Goal: Task Accomplishment & Management: Complete application form

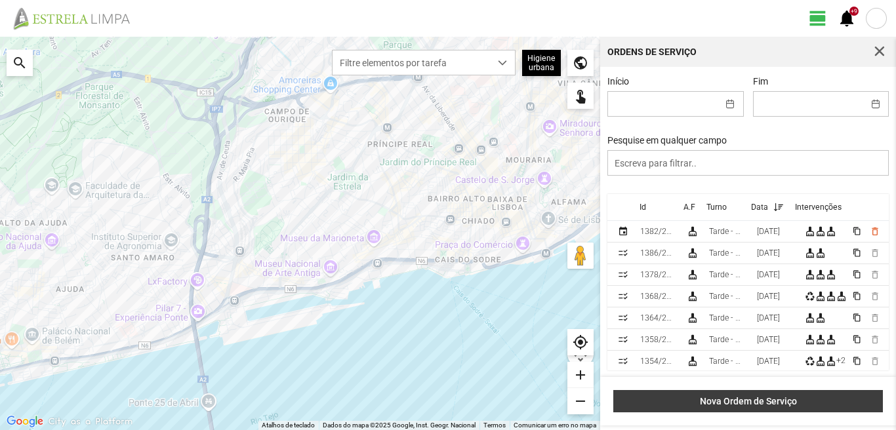
click at [752, 403] on span "Nova Ordem de Serviço" at bounding box center [749, 401] width 256 height 10
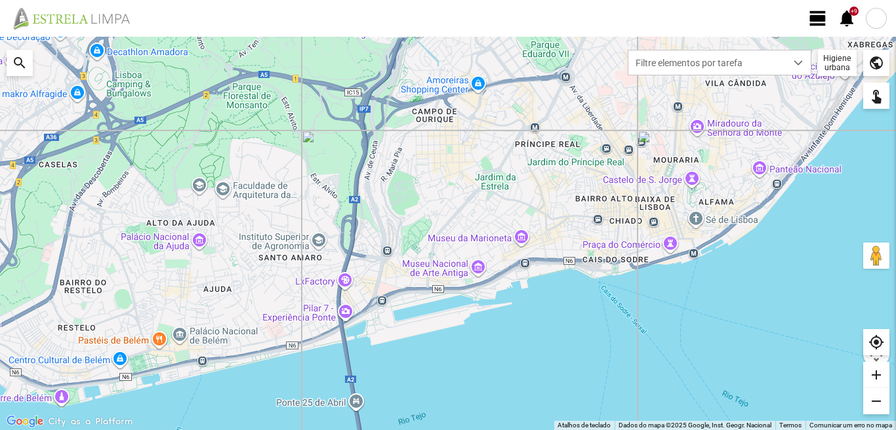
click at [814, 20] on span "view_day" at bounding box center [818, 19] width 20 height 20
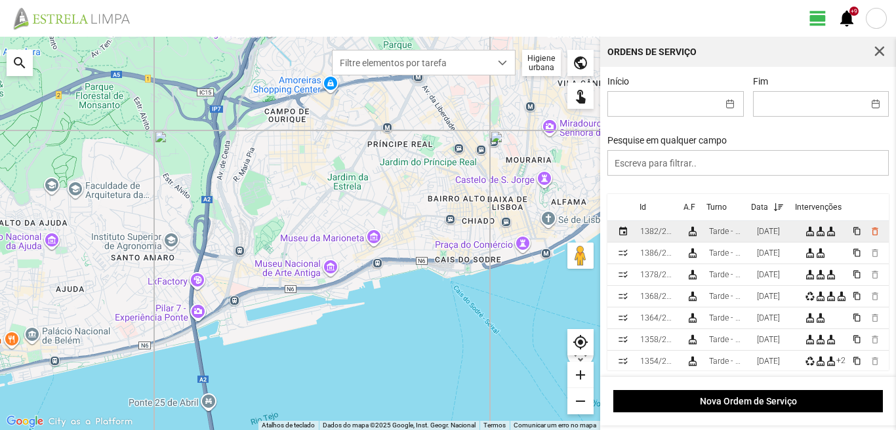
click at [780, 233] on div "[DATE]" at bounding box center [768, 231] width 23 height 9
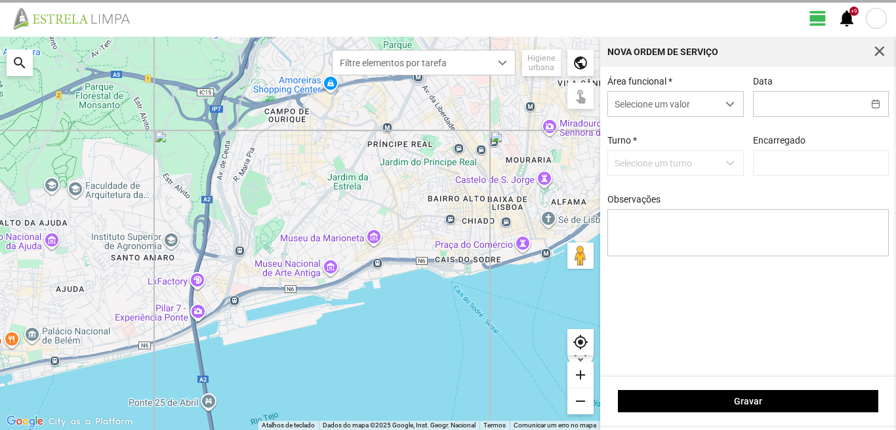
type input "[DATE]"
type input "[PERSON_NAME]"
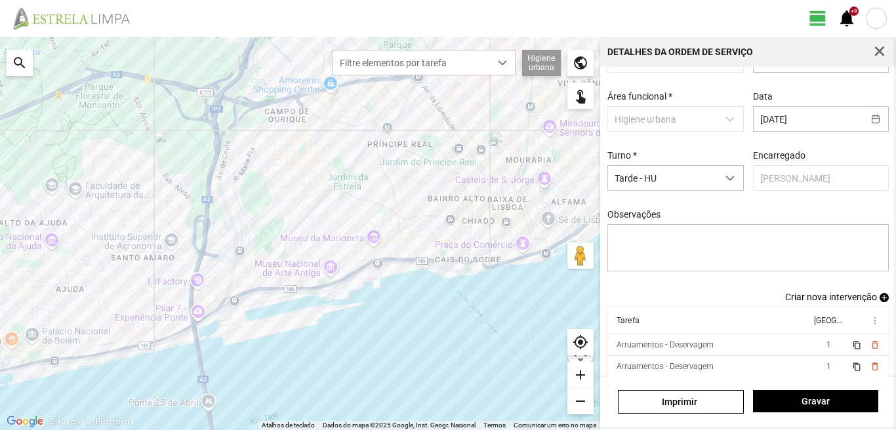
scroll to position [71, 0]
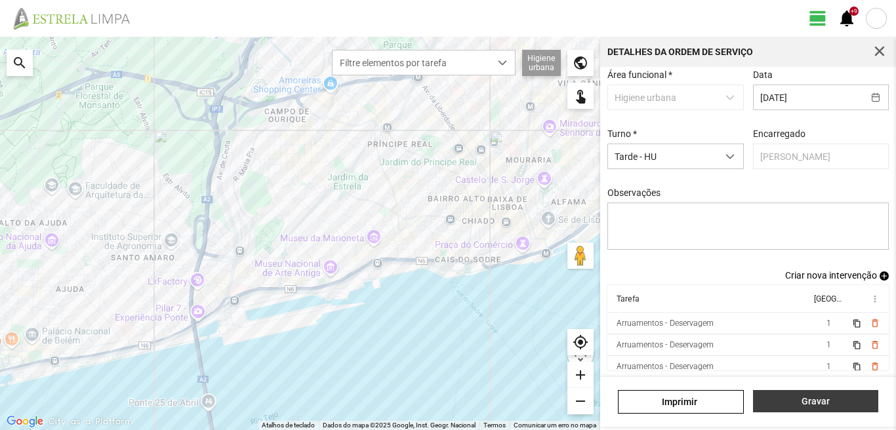
click at [813, 403] on span "Gravar" at bounding box center [816, 401] width 112 height 10
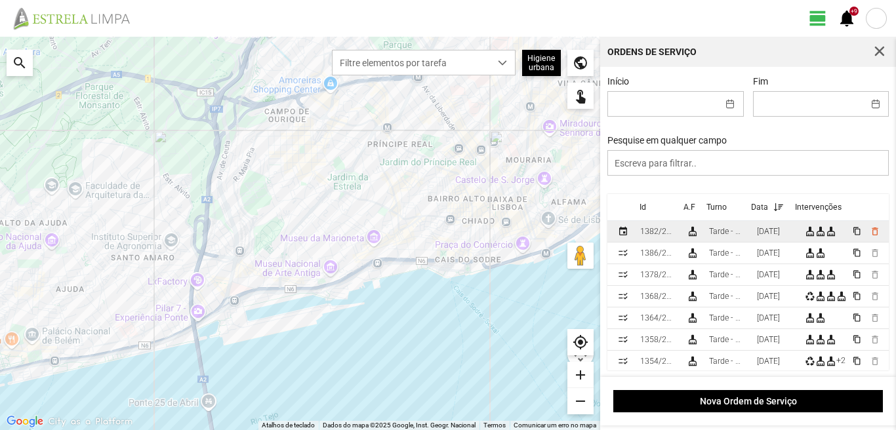
click at [767, 236] on div "[DATE]" at bounding box center [768, 231] width 23 height 9
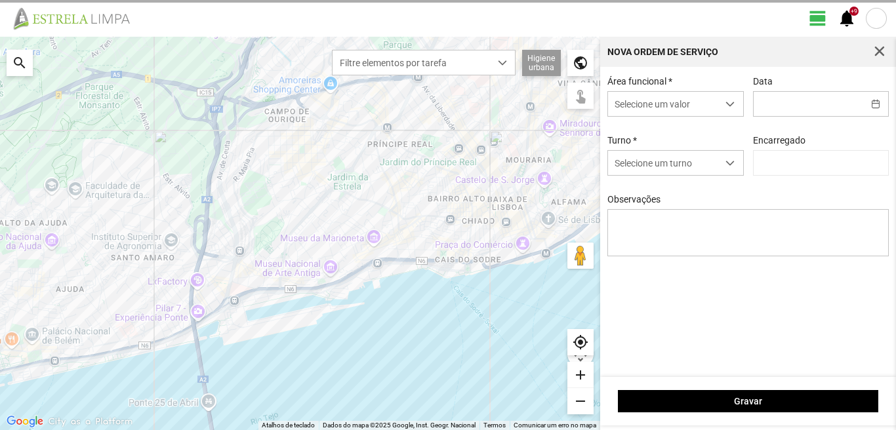
type input "[DATE]"
type input "[PERSON_NAME]"
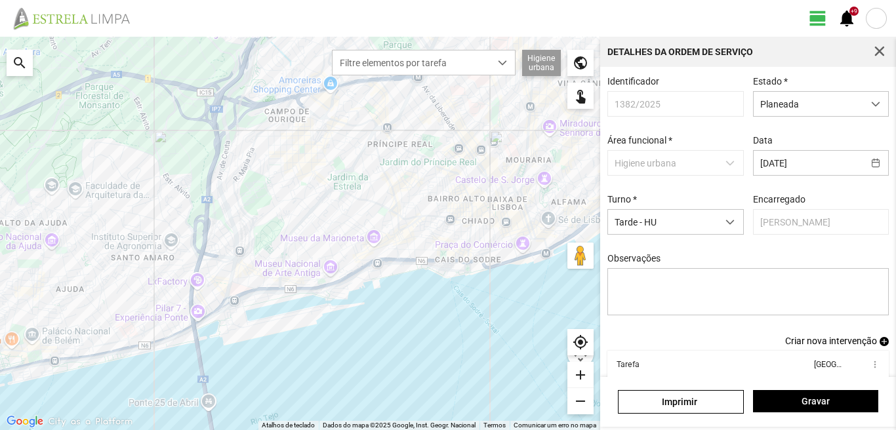
click at [18, 60] on div "search" at bounding box center [20, 63] width 26 height 26
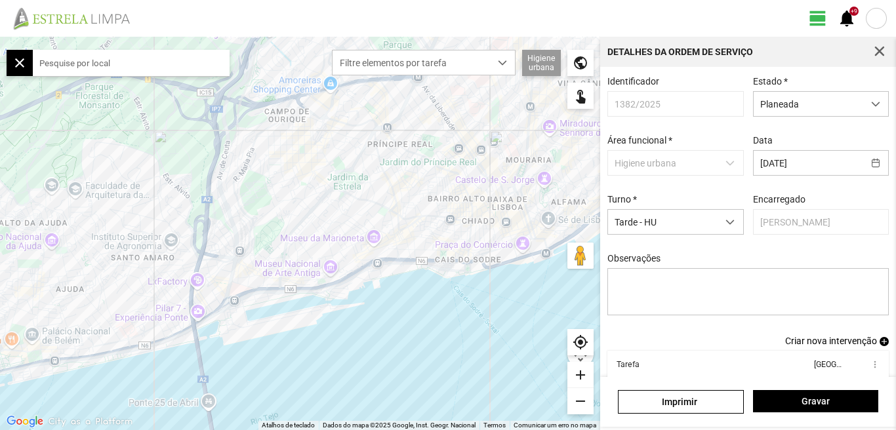
click at [91, 61] on input "text" at bounding box center [131, 63] width 197 height 26
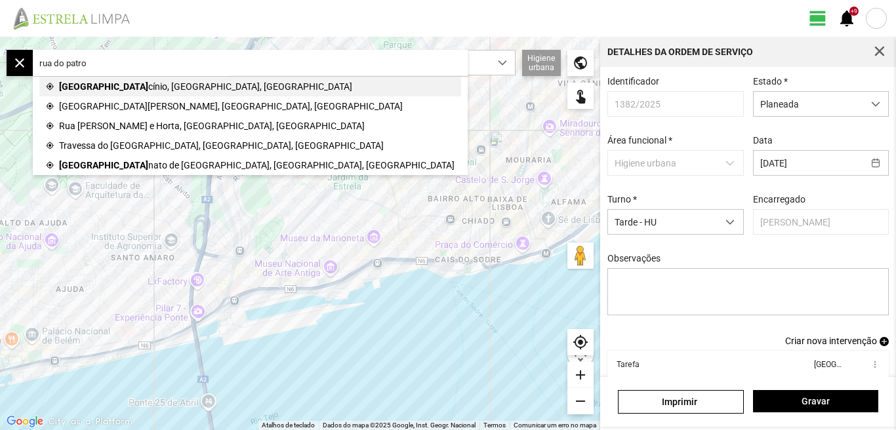
click at [110, 88] on span "[GEOGRAPHIC_DATA]" at bounding box center [103, 87] width 89 height 20
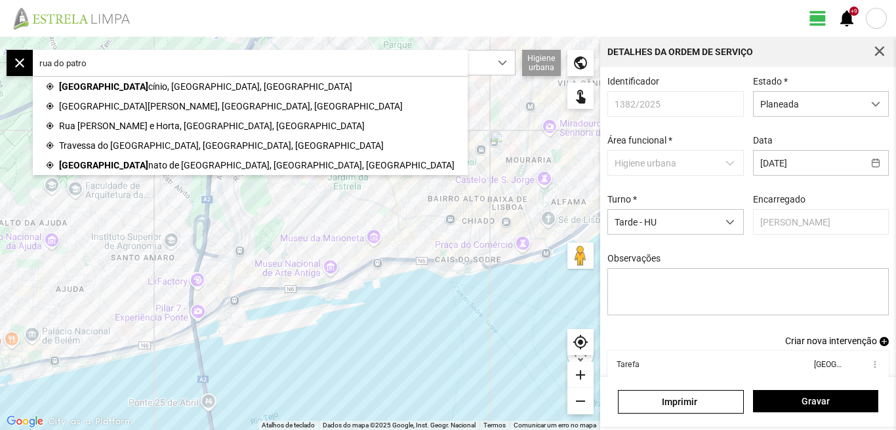
type input "R. do Patrocínio, [GEOGRAPHIC_DATA], [GEOGRAPHIC_DATA]"
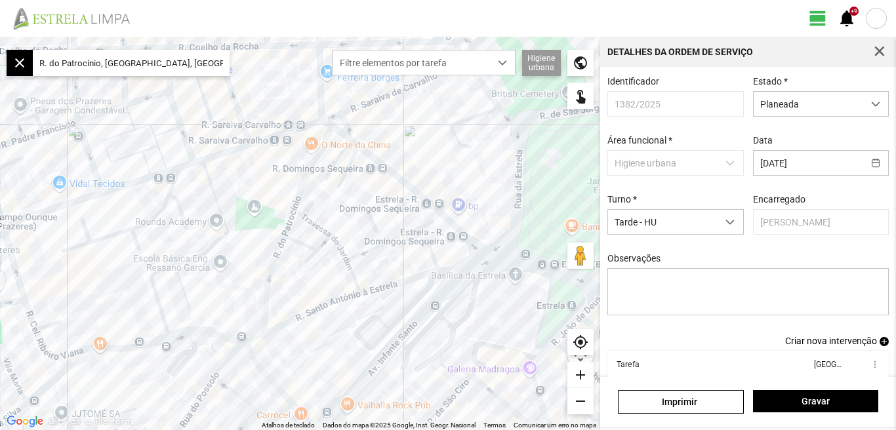
drag, startPoint x: 224, startPoint y: 234, endPoint x: 162, endPoint y: 181, distance: 81.0
click at [162, 181] on div at bounding box center [300, 234] width 600 height 394
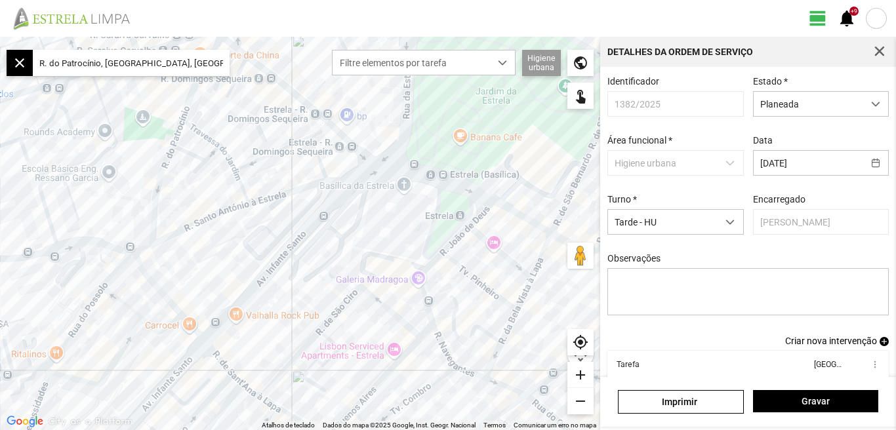
click at [180, 181] on div at bounding box center [300, 234] width 600 height 394
click at [214, 165] on div at bounding box center [300, 234] width 600 height 394
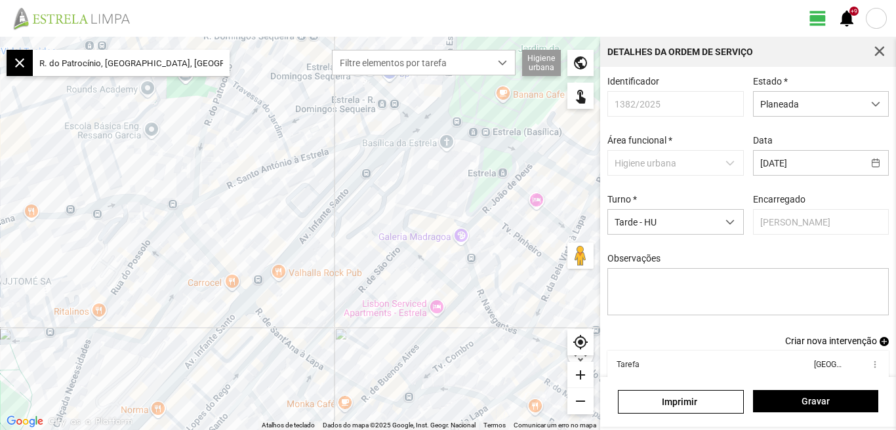
drag, startPoint x: 197, startPoint y: 183, endPoint x: 239, endPoint y: 140, distance: 60.3
click at [239, 140] on div at bounding box center [300, 234] width 600 height 394
click at [580, 373] on div "add" at bounding box center [580, 375] width 26 height 26
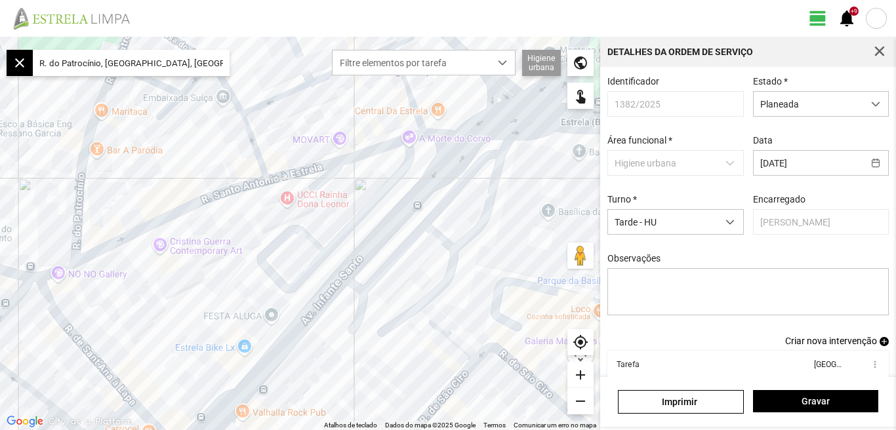
drag, startPoint x: 251, startPoint y: 179, endPoint x: 228, endPoint y: 289, distance: 111.8
click at [232, 293] on div at bounding box center [300, 234] width 600 height 394
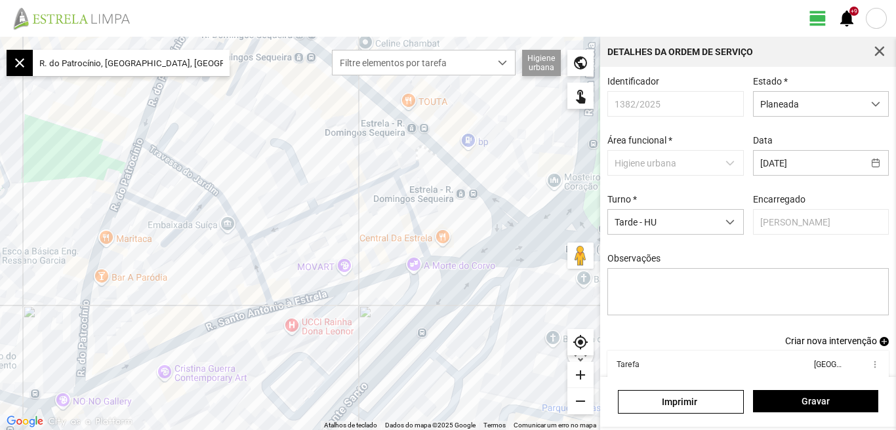
drag, startPoint x: 178, startPoint y: 195, endPoint x: 194, endPoint y: 248, distance: 55.4
click at [194, 248] on div at bounding box center [300, 234] width 600 height 394
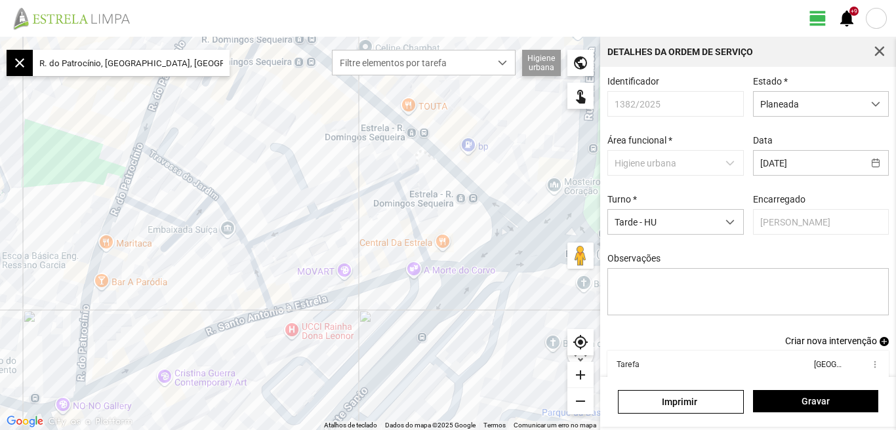
click at [578, 374] on div "add" at bounding box center [580, 375] width 26 height 26
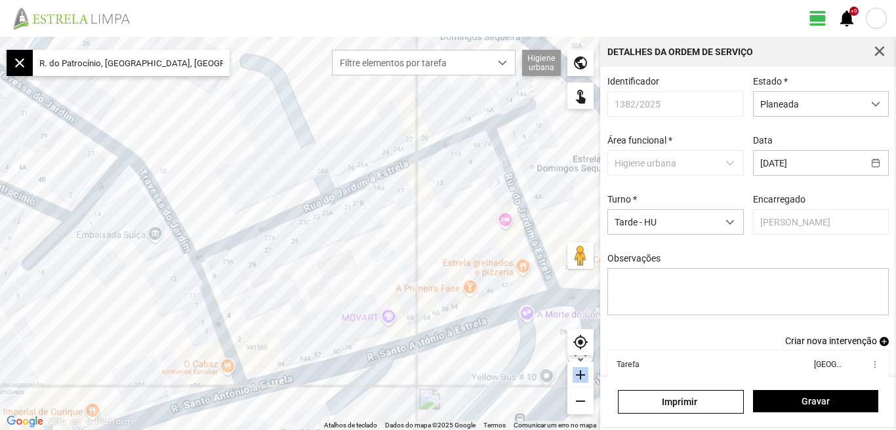
click at [578, 374] on div "add" at bounding box center [580, 375] width 26 height 26
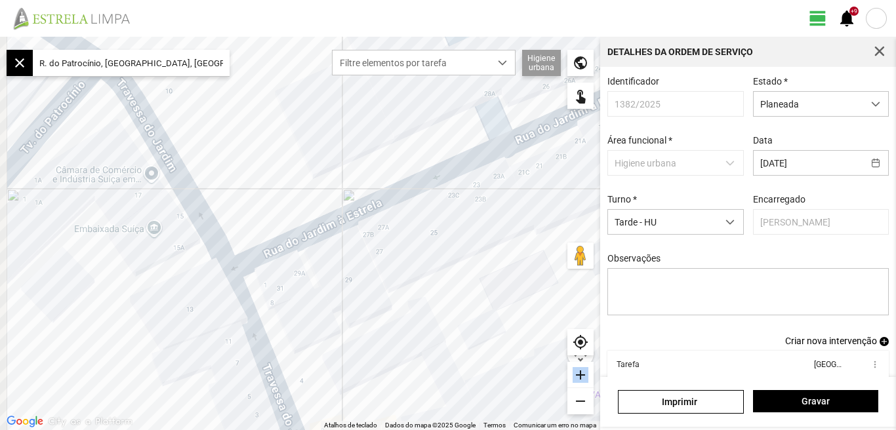
drag, startPoint x: 323, startPoint y: 146, endPoint x: 329, endPoint y: 142, distance: 7.3
click at [329, 142] on div at bounding box center [300, 234] width 600 height 394
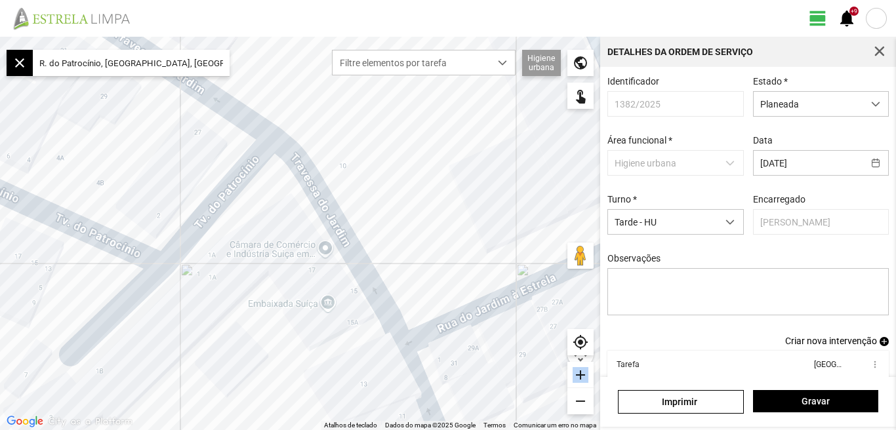
drag, startPoint x: 274, startPoint y: 168, endPoint x: 446, endPoint y: 245, distance: 188.2
click at [446, 245] on div at bounding box center [300, 234] width 600 height 394
click at [788, 401] on span "Gravar" at bounding box center [816, 401] width 112 height 10
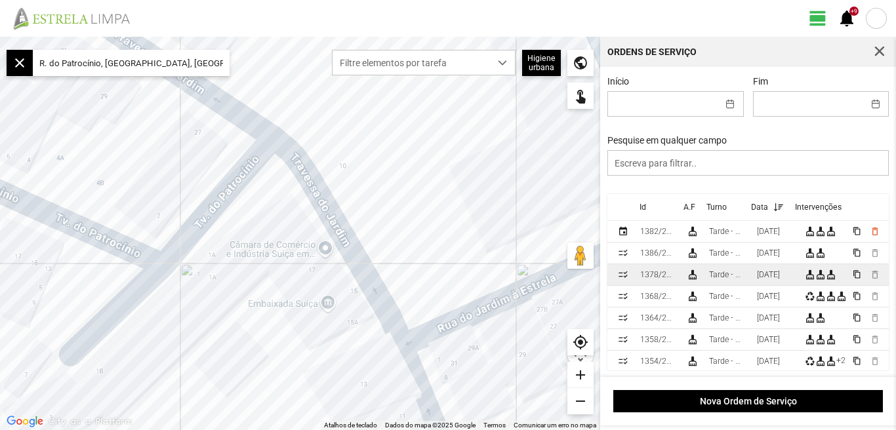
click at [780, 279] on div "[DATE]" at bounding box center [768, 274] width 23 height 9
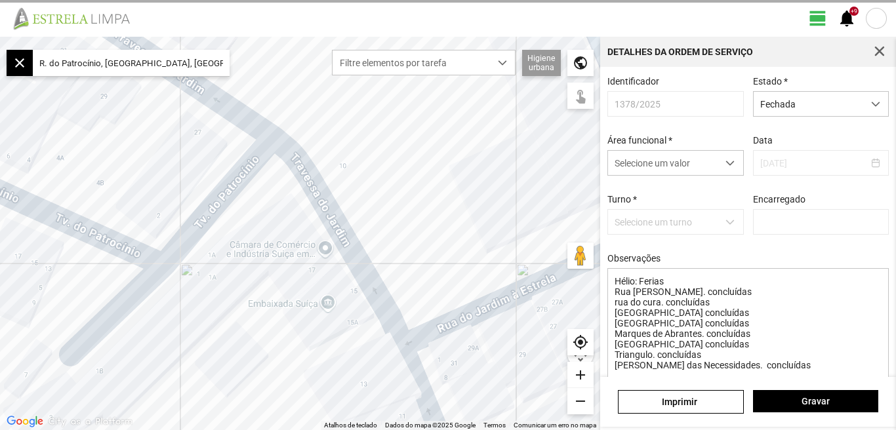
type input "[PERSON_NAME]"
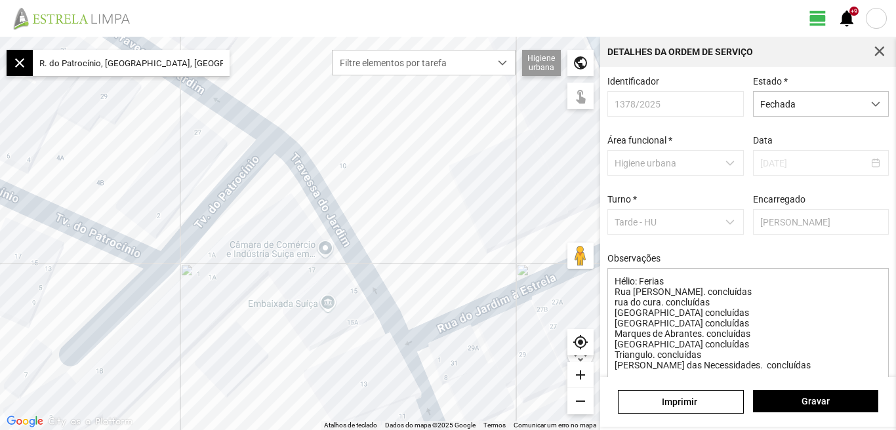
scroll to position [123, 0]
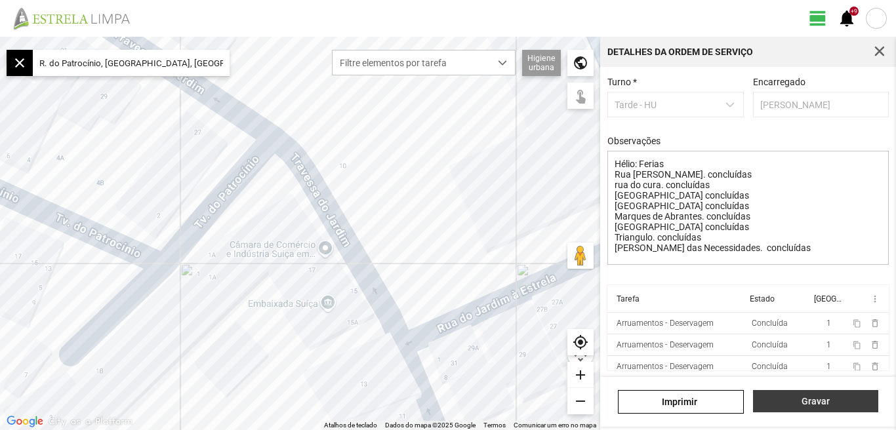
click at [817, 399] on span "Gravar" at bounding box center [816, 401] width 112 height 10
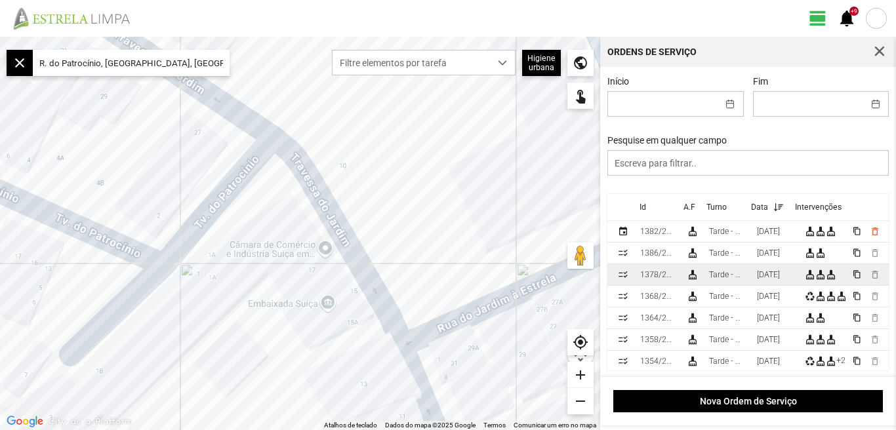
click at [778, 276] on div "[DATE]" at bounding box center [768, 274] width 23 height 9
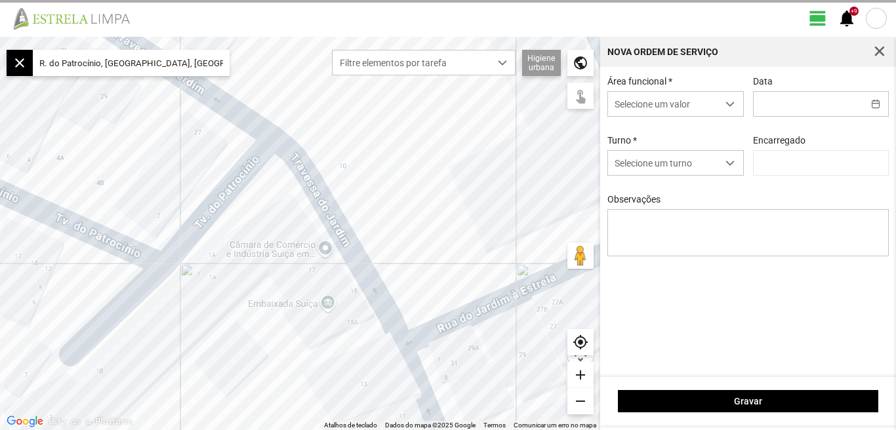
type input "[DATE]"
type textarea "Hélio: Ferias Rua [PERSON_NAME]. concluídas rua do cura. concluídas [GEOGRAPHIC…"
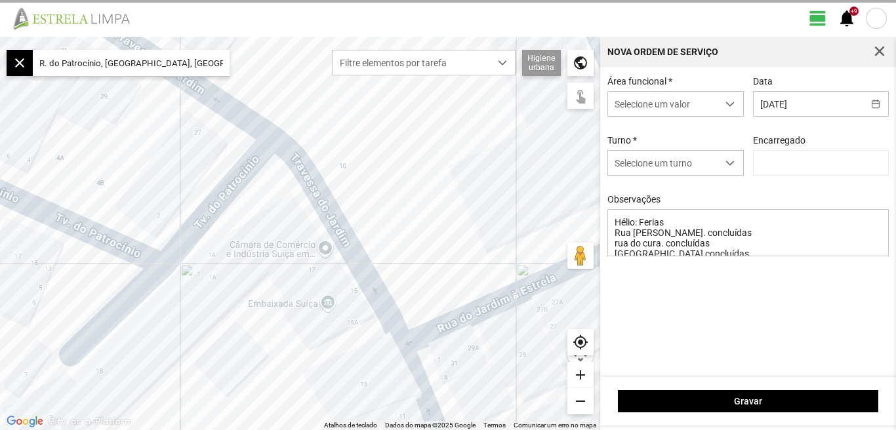
type input "[PERSON_NAME]"
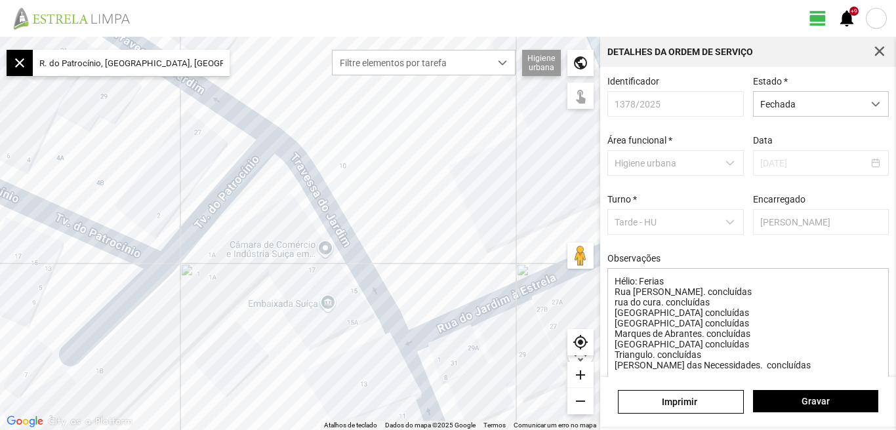
scroll to position [123, 0]
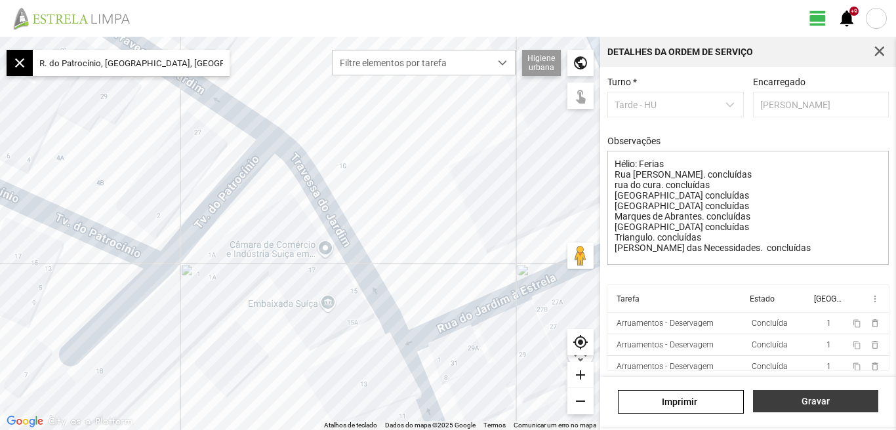
click at [817, 403] on span "Gravar" at bounding box center [816, 401] width 112 height 10
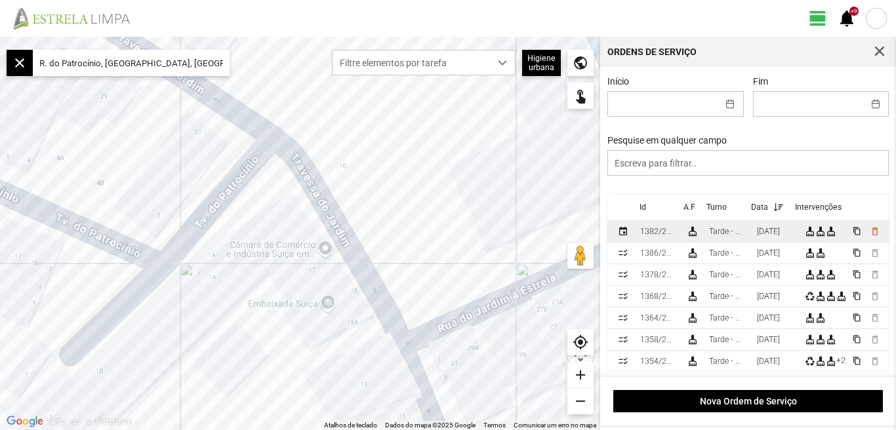
click at [780, 236] on div "[DATE]" at bounding box center [768, 231] width 23 height 9
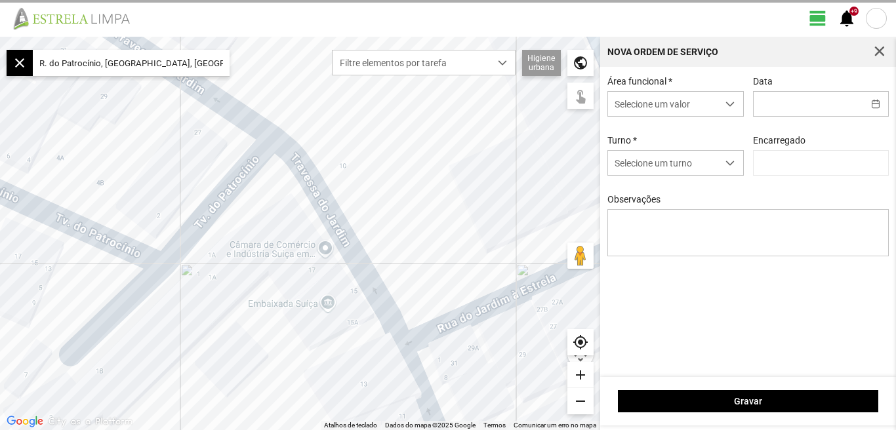
type input "[DATE]"
type input "[PERSON_NAME]"
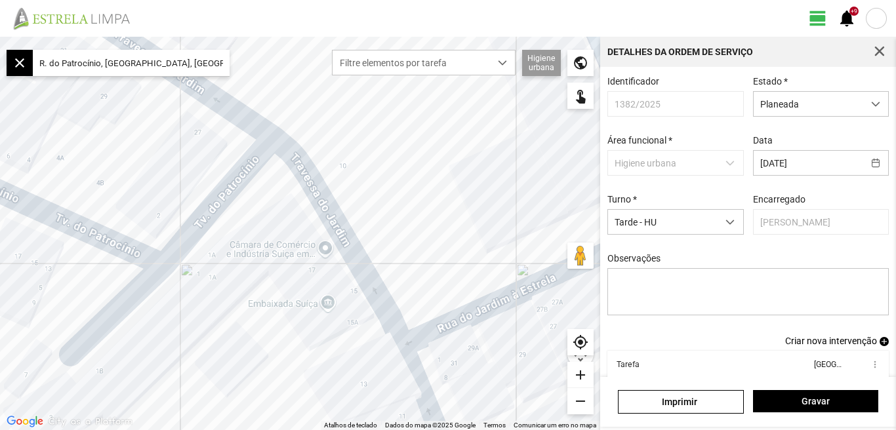
scroll to position [71, 0]
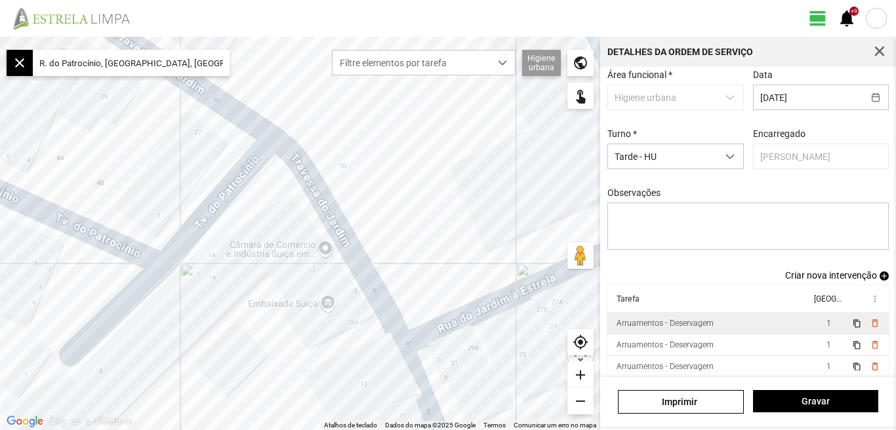
click at [701, 325] on div "Arruamentos - Deservagem" at bounding box center [665, 323] width 97 height 9
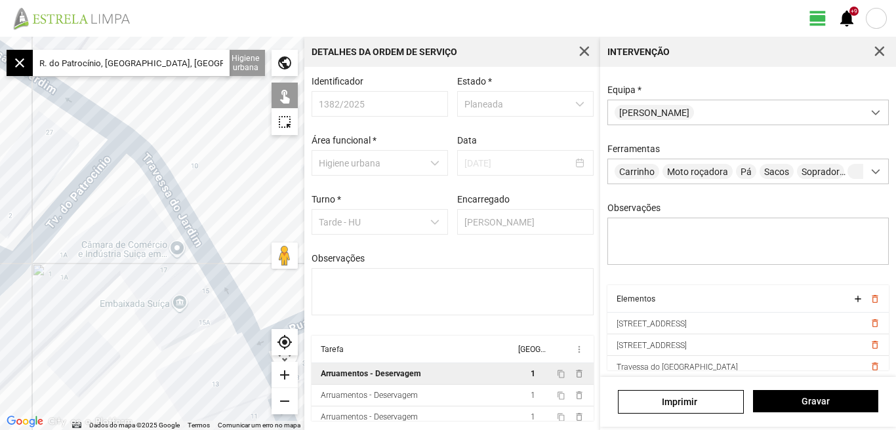
scroll to position [51, 0]
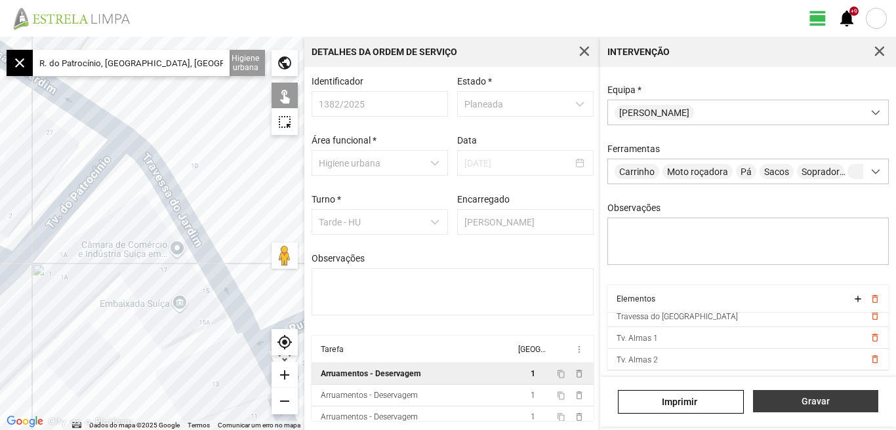
click at [820, 398] on span "Gravar" at bounding box center [816, 401] width 112 height 10
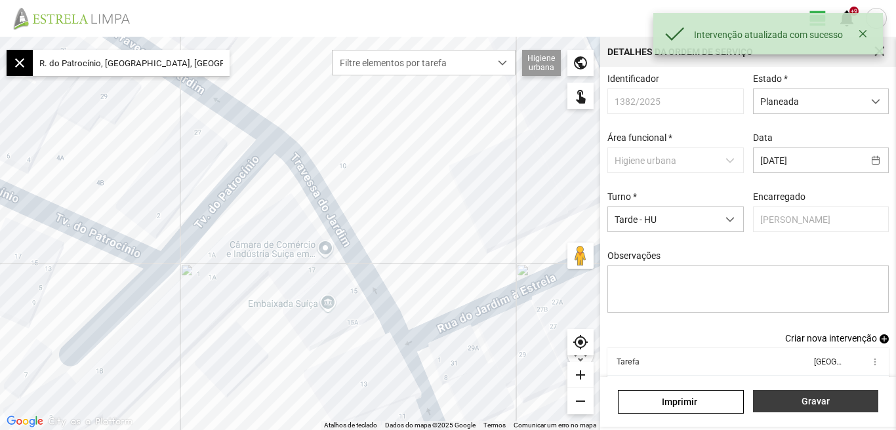
click at [813, 410] on button "Gravar" at bounding box center [815, 401] width 125 height 22
